Goal: Information Seeking & Learning: Learn about a topic

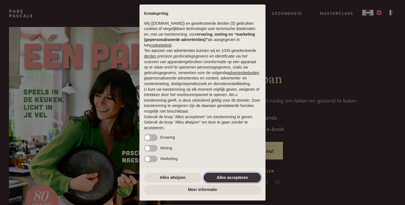
click at [236, 178] on button "Alles accepteren" at bounding box center [232, 178] width 57 height 10
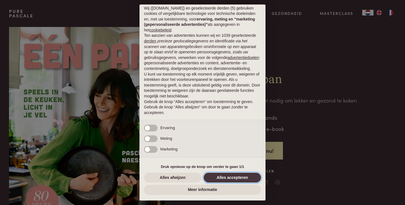
click at [236, 178] on button "Alles accepteren" at bounding box center [232, 178] width 57 height 10
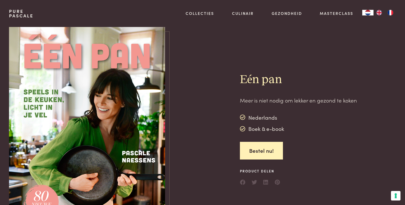
scroll to position [0, 0]
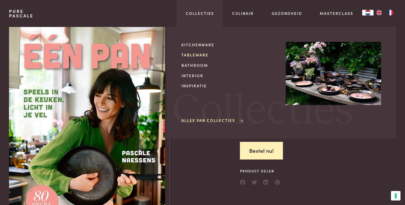
click at [199, 56] on link "Tableware" at bounding box center [228, 55] width 95 height 6
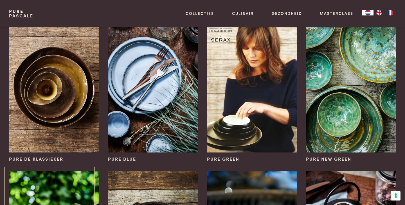
scroll to position [49, 0]
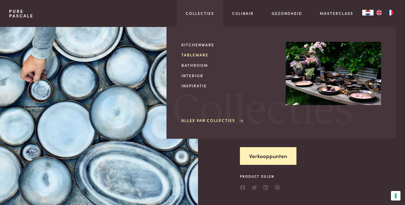
click at [195, 55] on link "Tableware" at bounding box center [228, 55] width 95 height 6
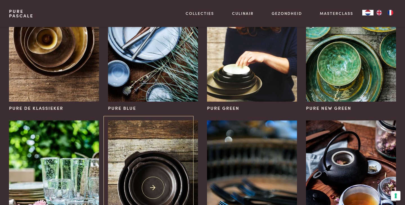
scroll to position [107, 0]
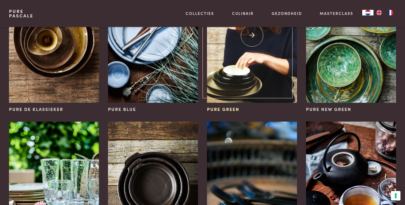
click at [242, 62] on img at bounding box center [252, 35] width 90 height 135
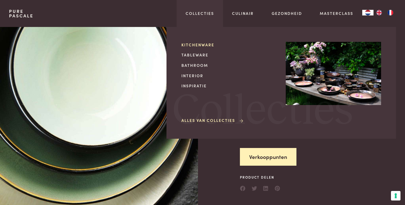
click at [200, 46] on link "Kitchenware" at bounding box center [228, 45] width 95 height 6
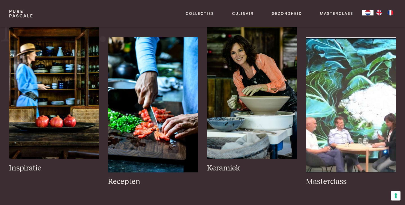
scroll to position [250, 0]
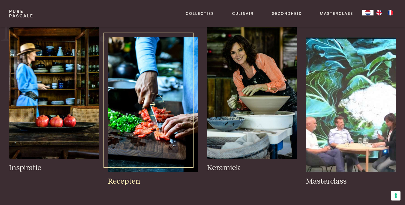
click at [163, 80] on img at bounding box center [153, 104] width 90 height 135
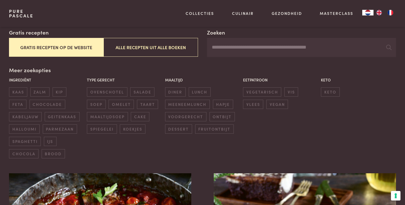
scroll to position [101, 0]
click at [67, 46] on button "Gratis recepten op de website" at bounding box center [56, 47] width 94 height 19
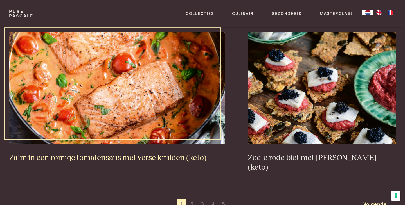
scroll to position [1021, 0]
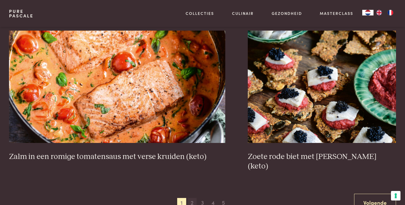
click at [193, 198] on span "2" at bounding box center [192, 202] width 9 height 9
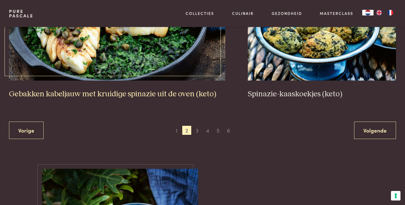
scroll to position [1100, 0]
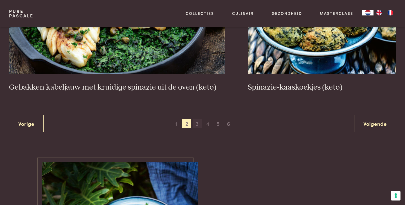
click at [198, 120] on span "3" at bounding box center [197, 123] width 9 height 9
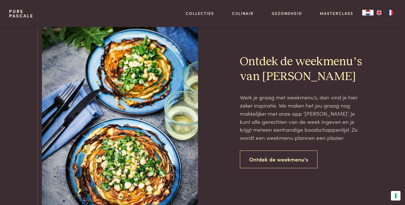
scroll to position [1288, 0]
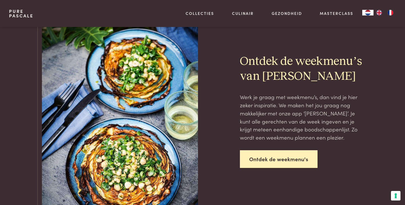
click at [281, 150] on link "Ontdek de weekmenu's" at bounding box center [279, 159] width 78 height 18
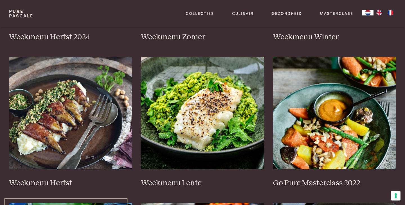
scroll to position [236, 0]
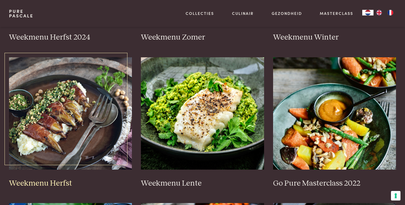
click at [71, 111] on img at bounding box center [70, 113] width 123 height 112
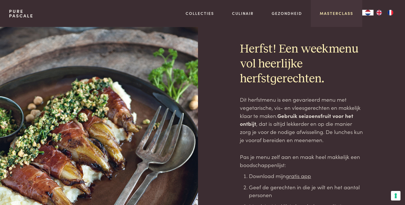
click at [331, 13] on link "Masterclass" at bounding box center [336, 13] width 33 height 6
